Goal: Transaction & Acquisition: Book appointment/travel/reservation

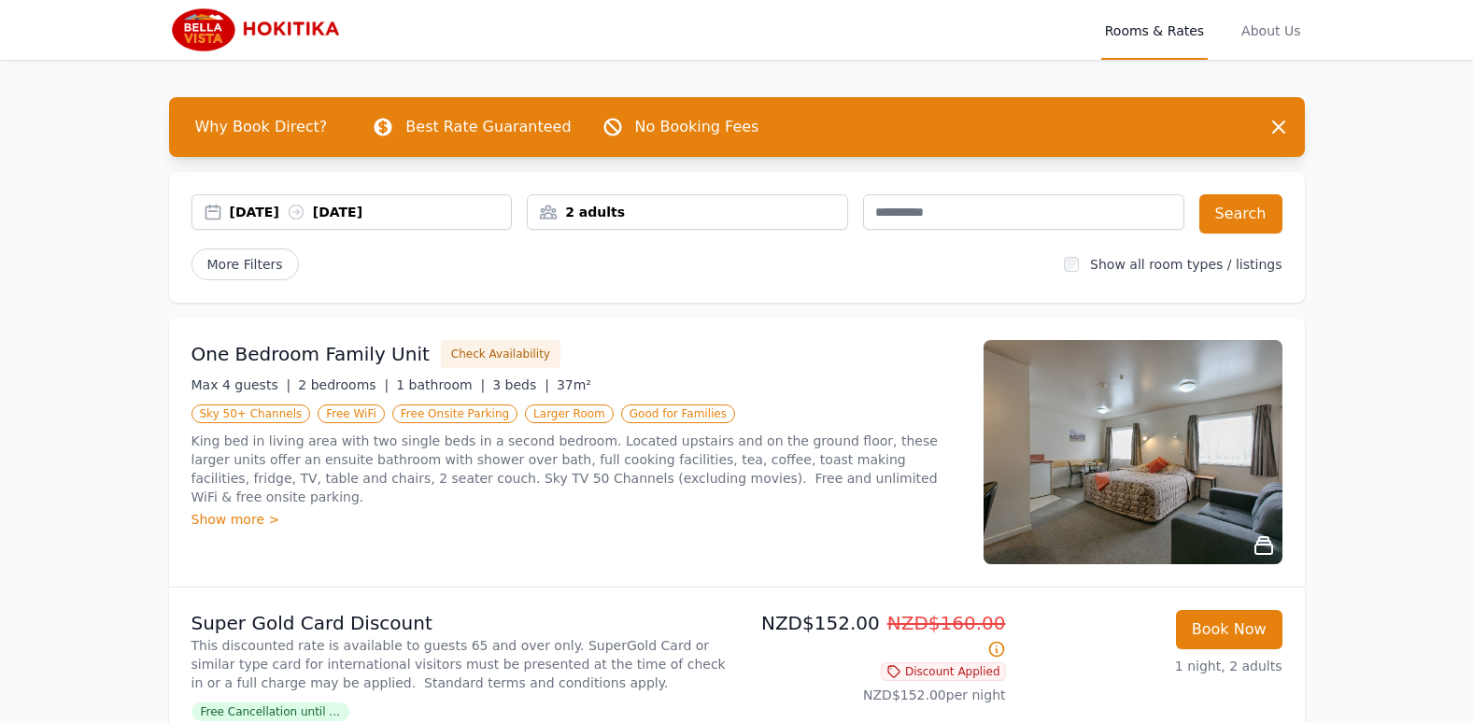
click at [392, 213] on div "[DATE] [DATE]" at bounding box center [371, 212] width 282 height 19
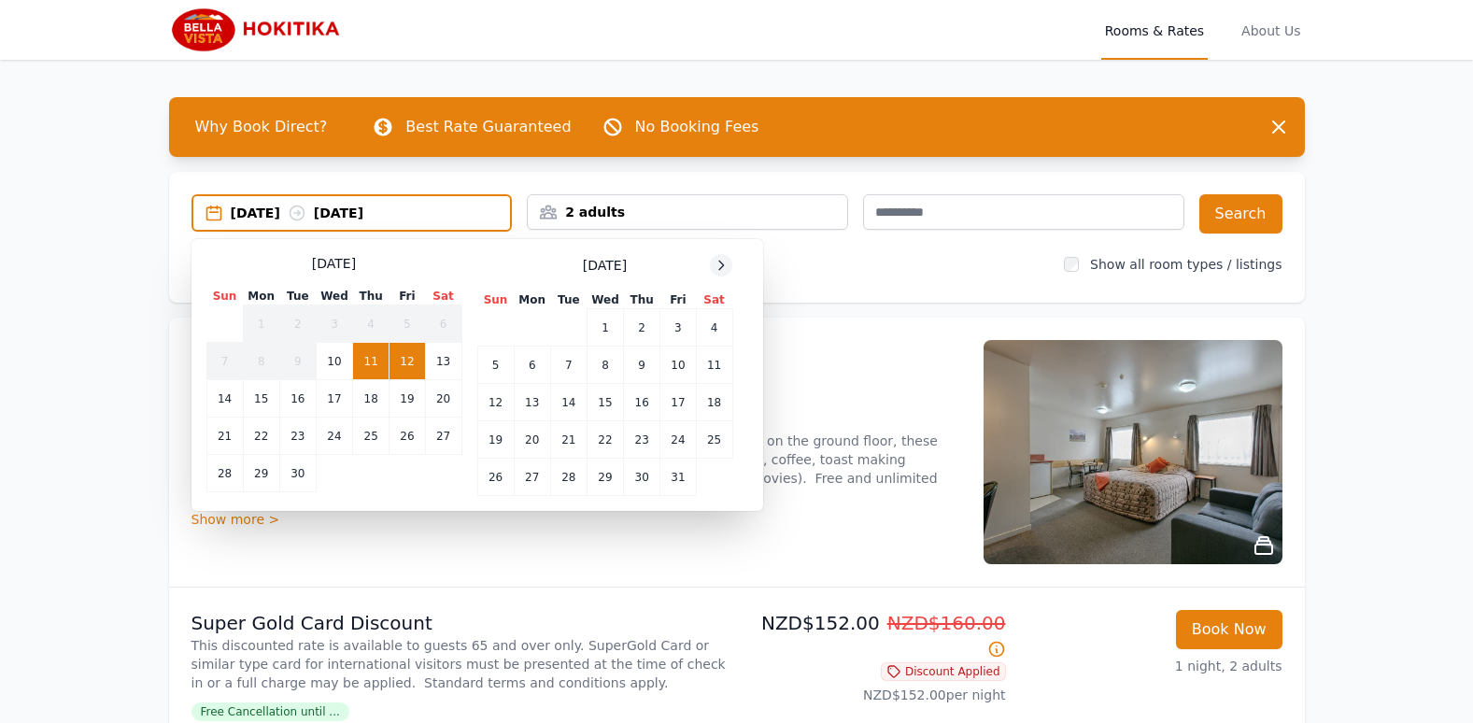
click at [719, 263] on icon at bounding box center [721, 265] width 15 height 15
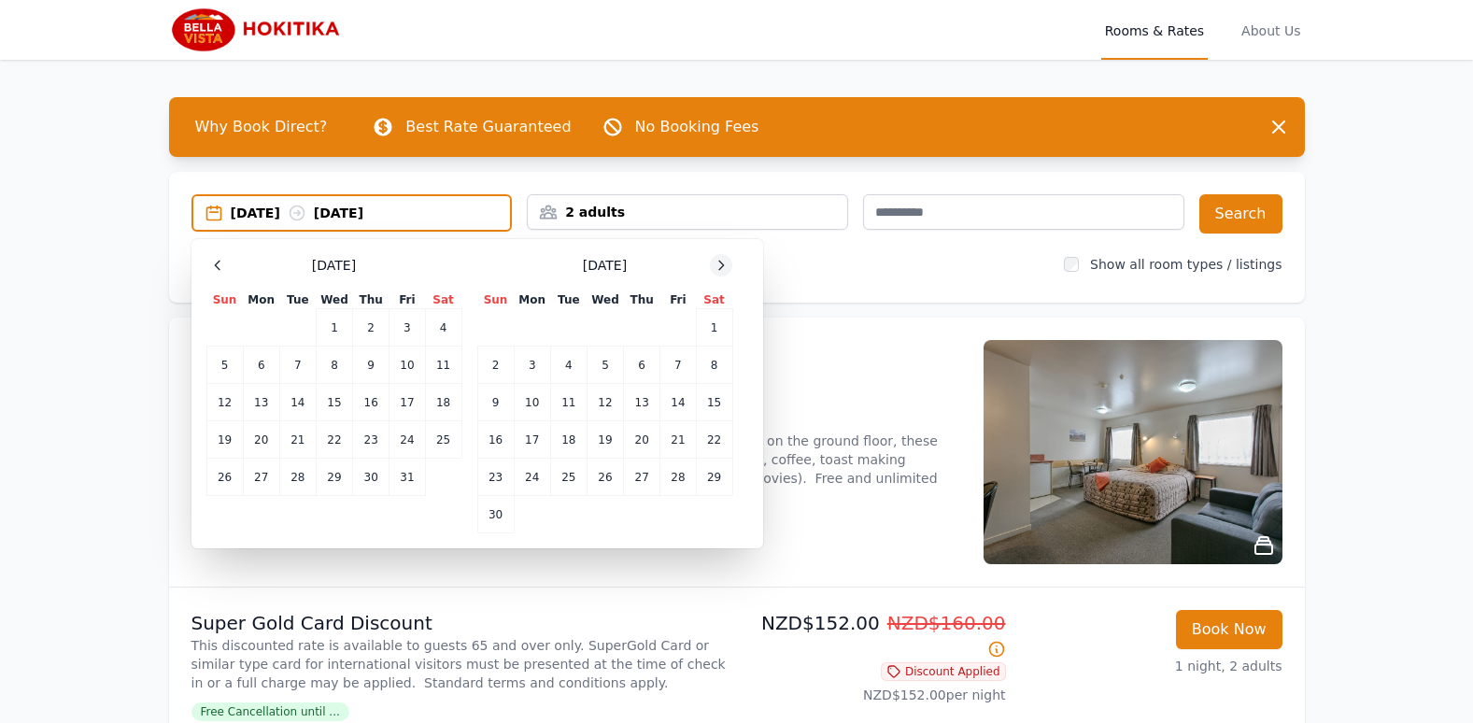
click at [719, 263] on icon at bounding box center [721, 265] width 15 height 15
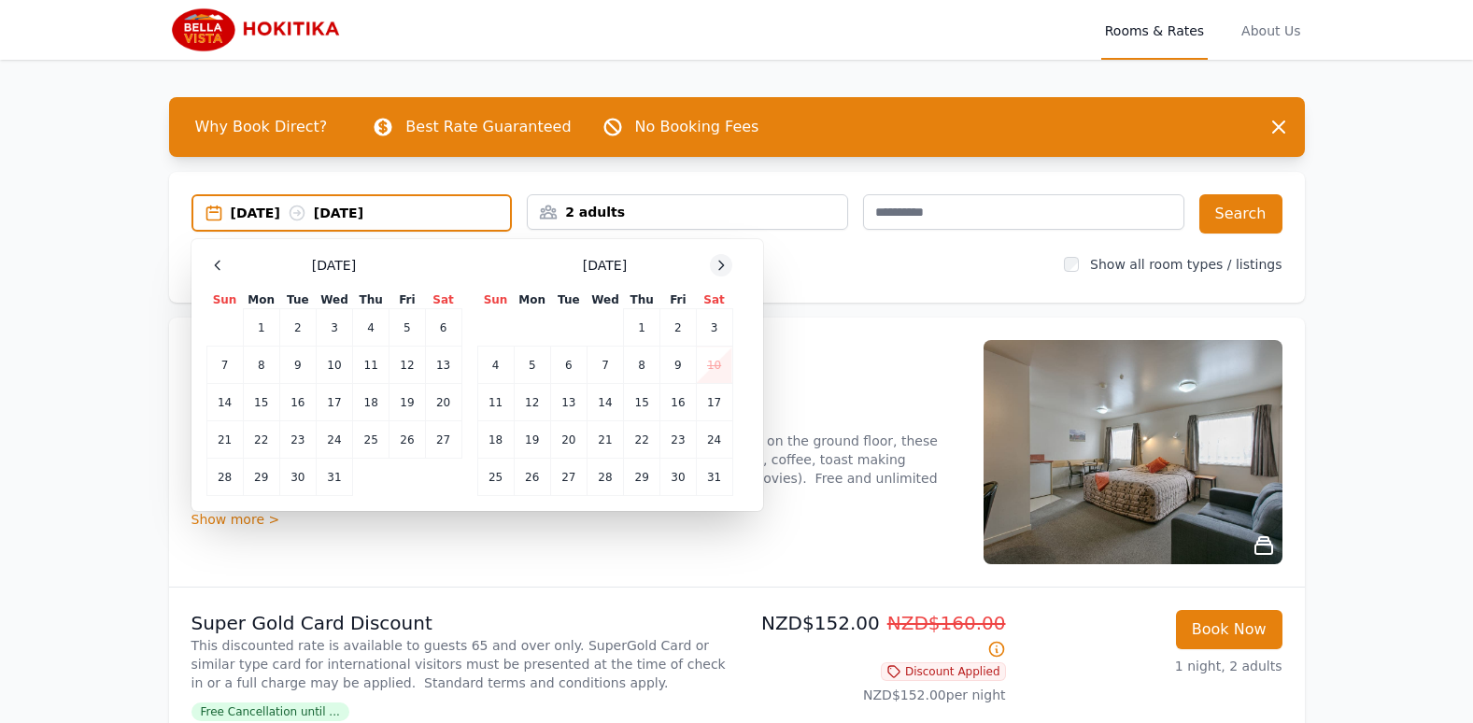
click at [719, 263] on icon at bounding box center [721, 265] width 15 height 15
click at [711, 400] on td "21" at bounding box center [714, 402] width 36 height 37
click at [539, 441] on td "23" at bounding box center [532, 439] width 36 height 37
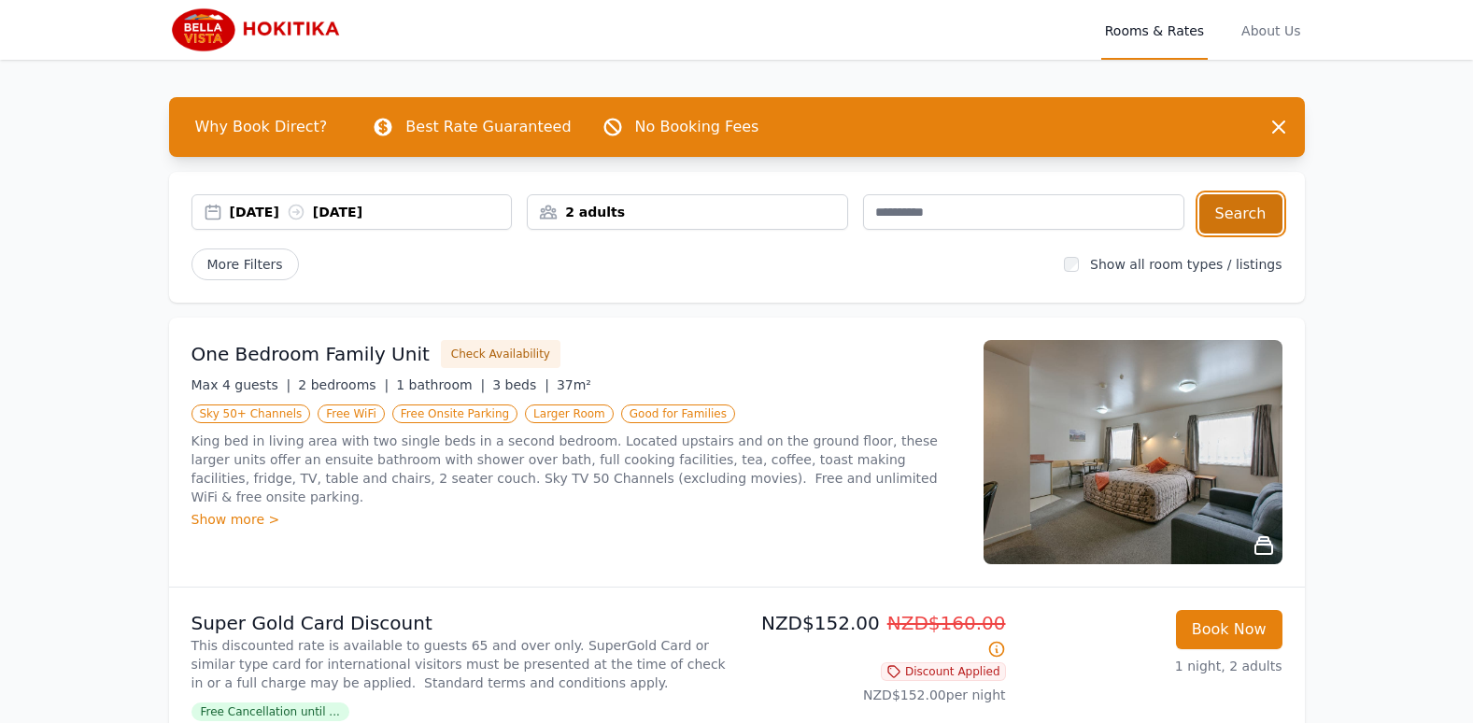
click at [1227, 208] on button "Search" at bounding box center [1240, 213] width 83 height 39
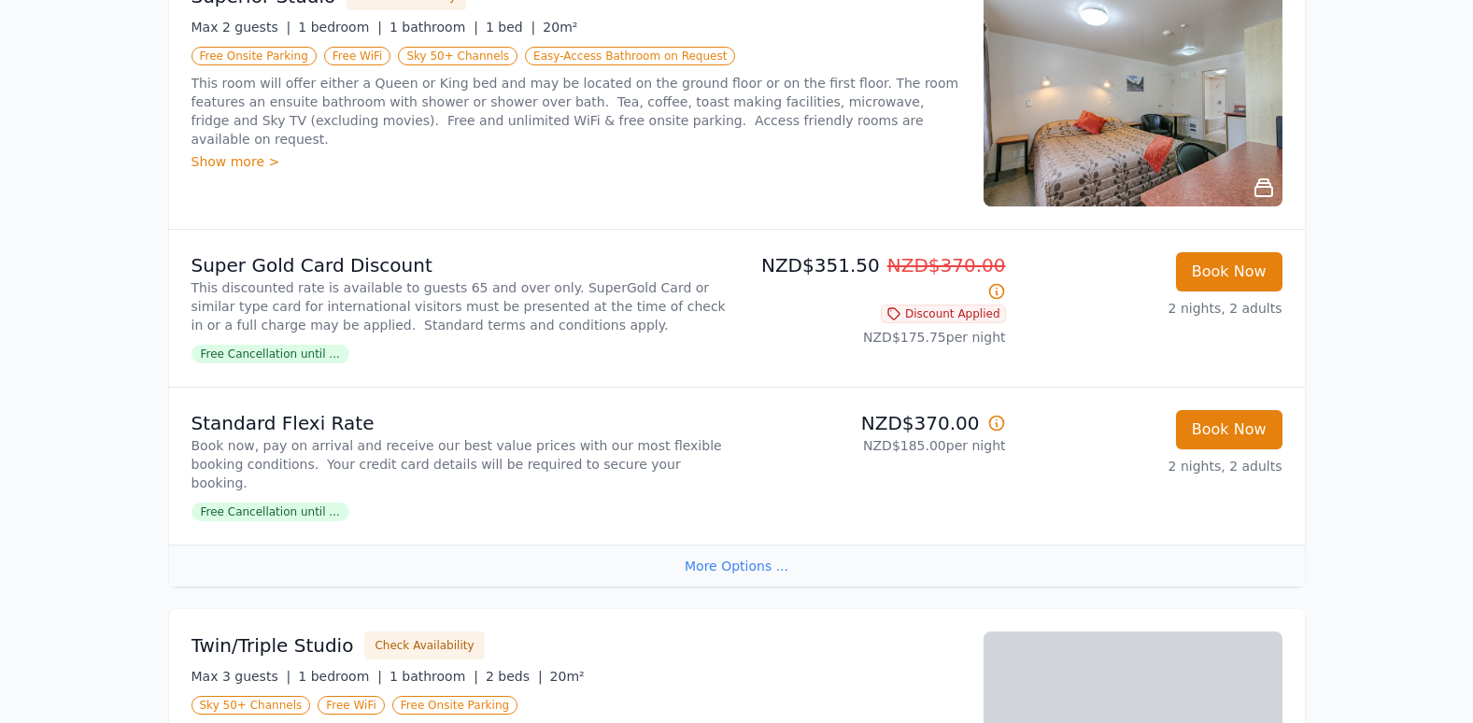
scroll to position [1214, 0]
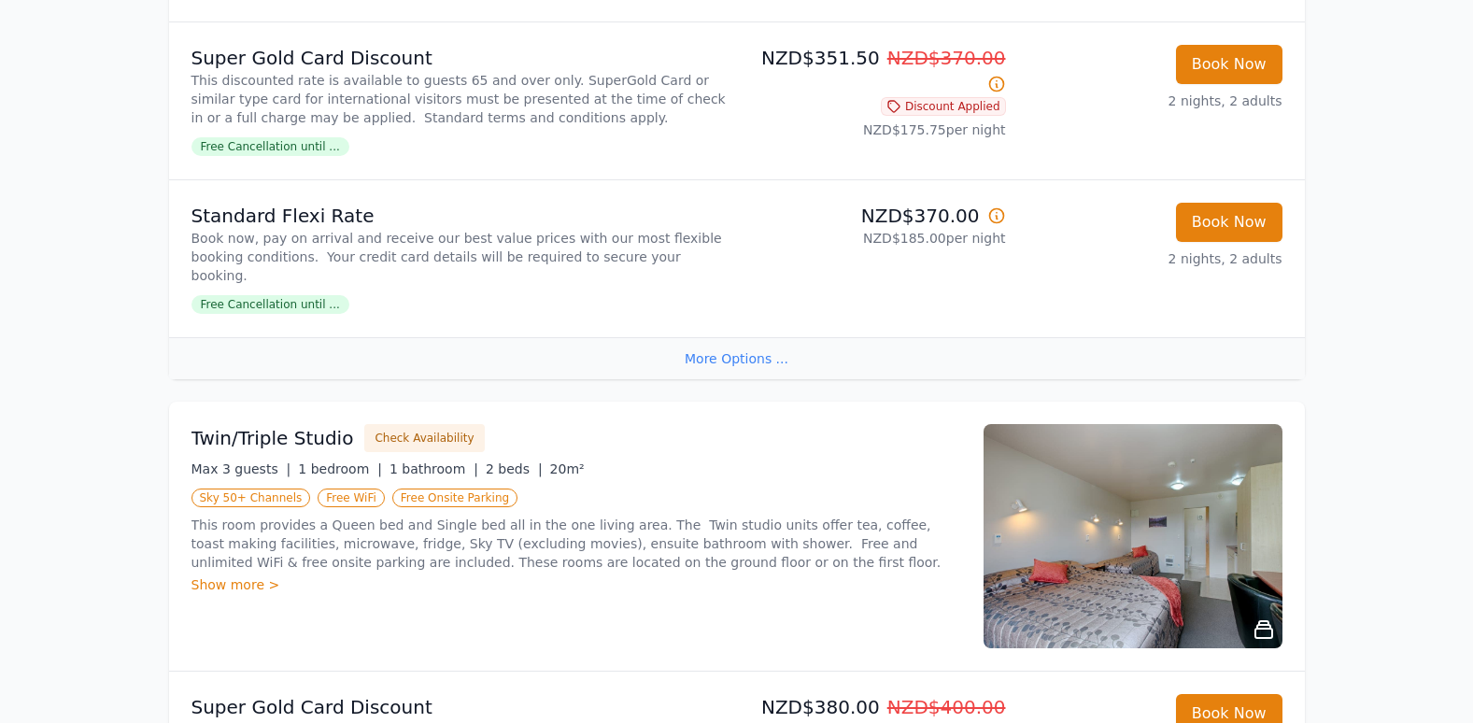
click at [1265, 618] on icon at bounding box center [1264, 629] width 22 height 22
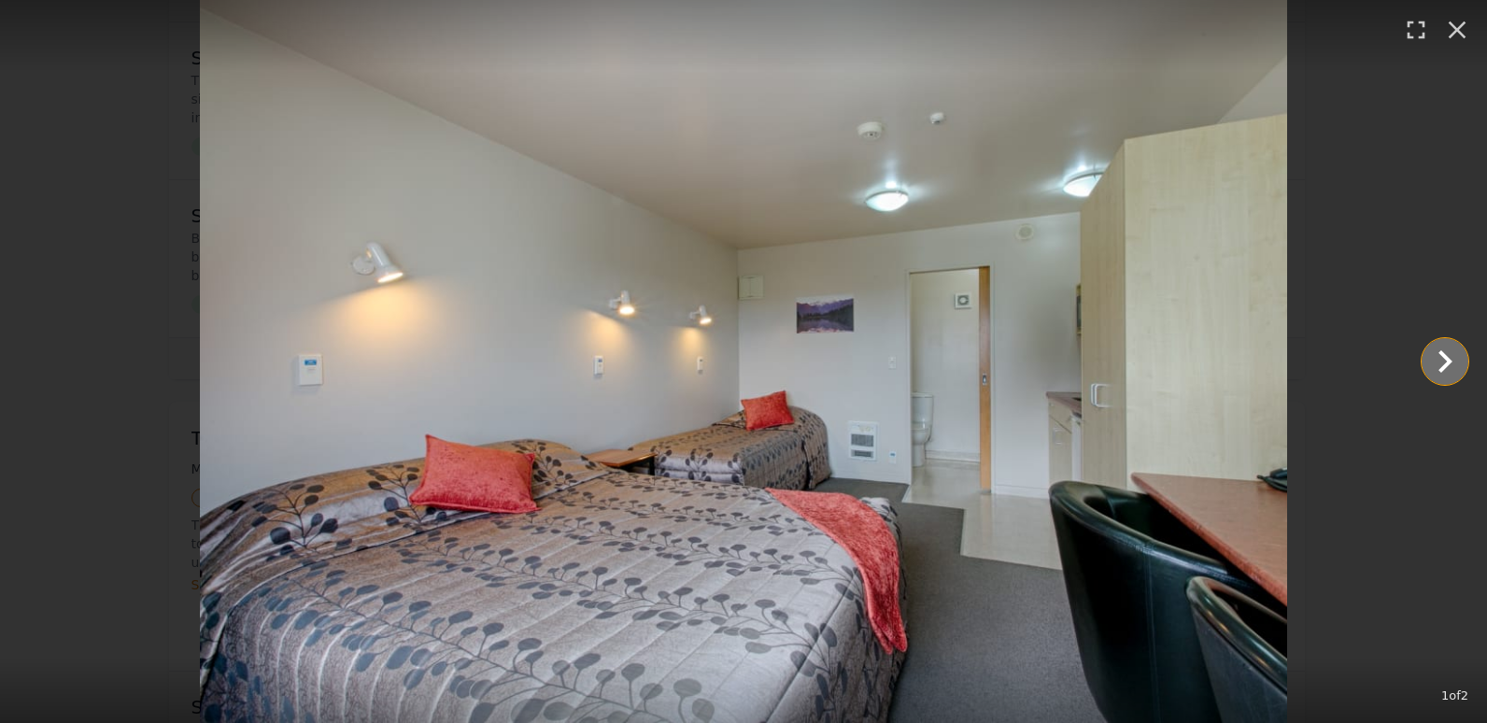
click at [1450, 358] on icon "Show slide 2 of 2" at bounding box center [1445, 361] width 45 height 45
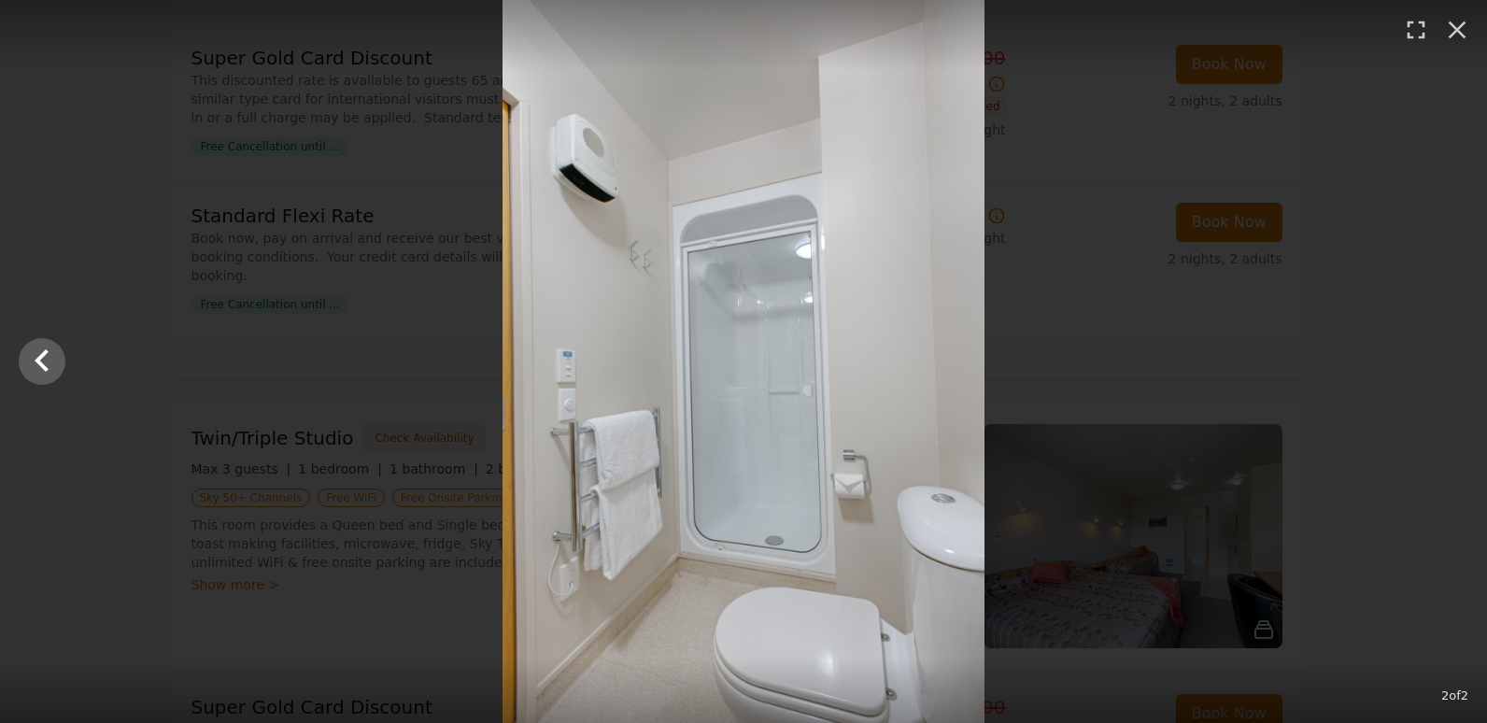
click at [1450, 358] on div at bounding box center [743, 361] width 1487 height 723
